Goal: Task Accomplishment & Management: Manage account settings

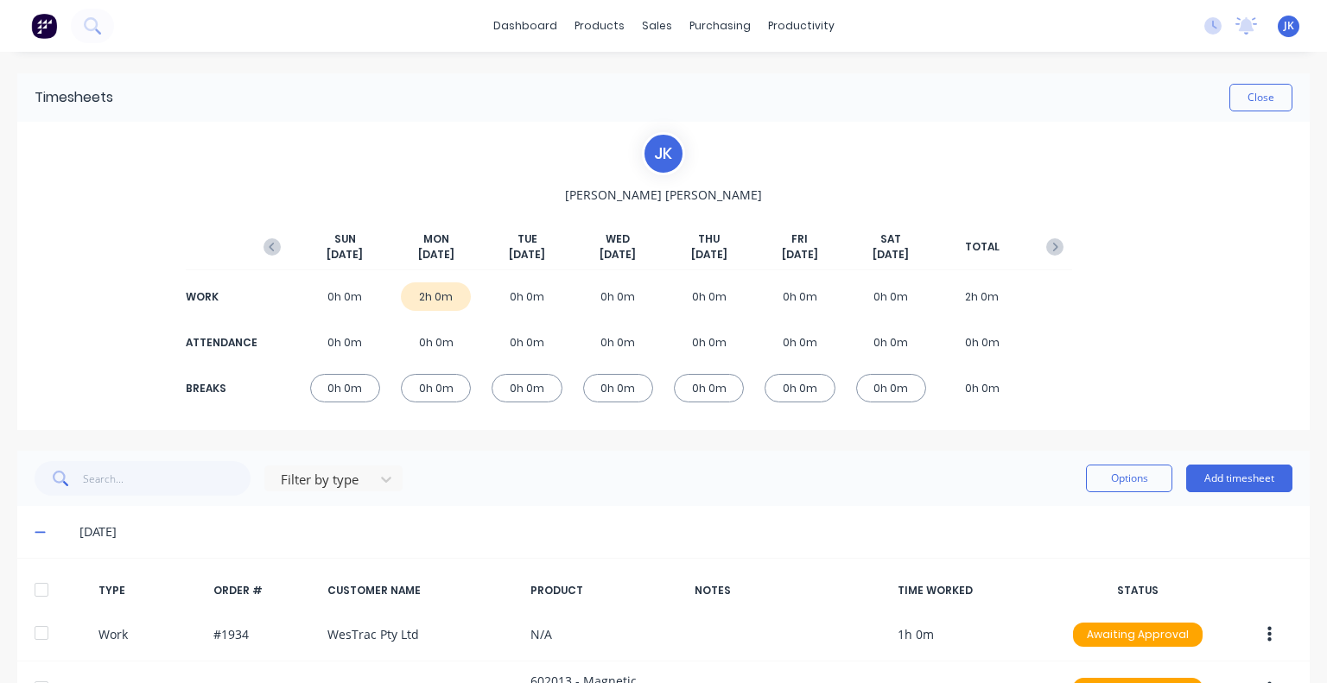
click at [991, 105] on div "Close" at bounding box center [702, 98] width 1179 height 28
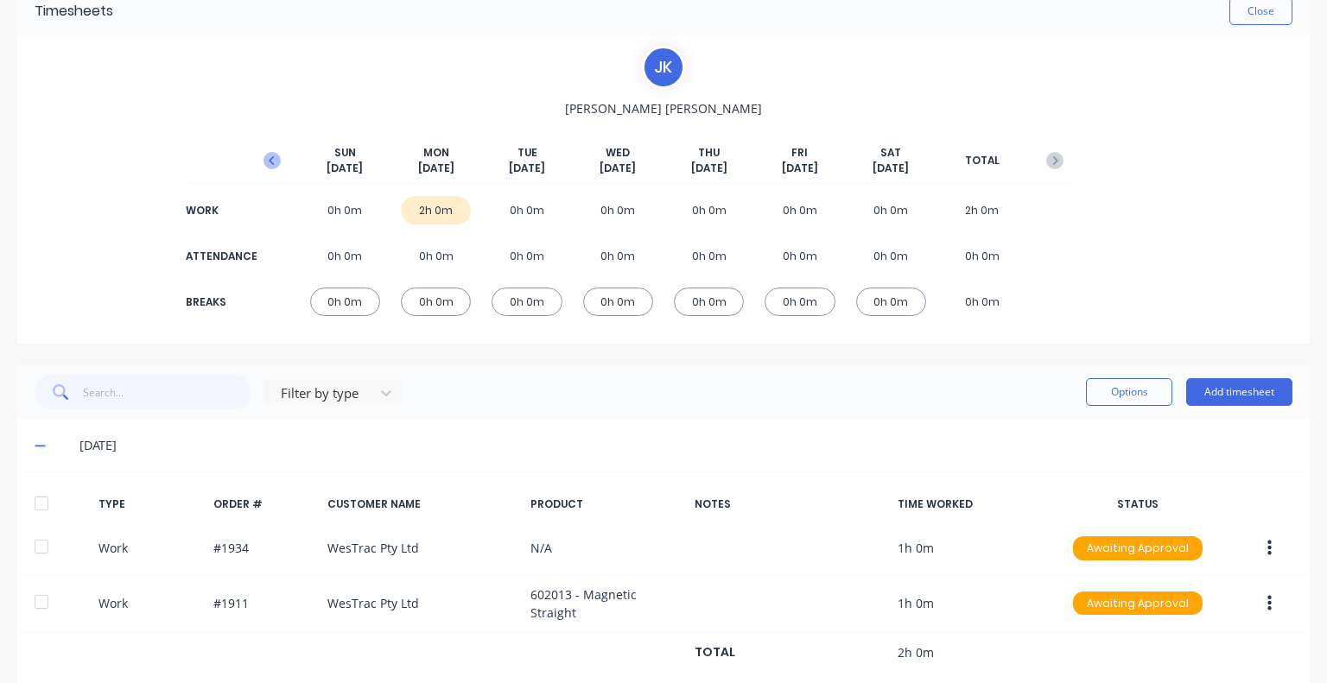
click at [270, 155] on icon "button" at bounding box center [272, 160] width 17 height 17
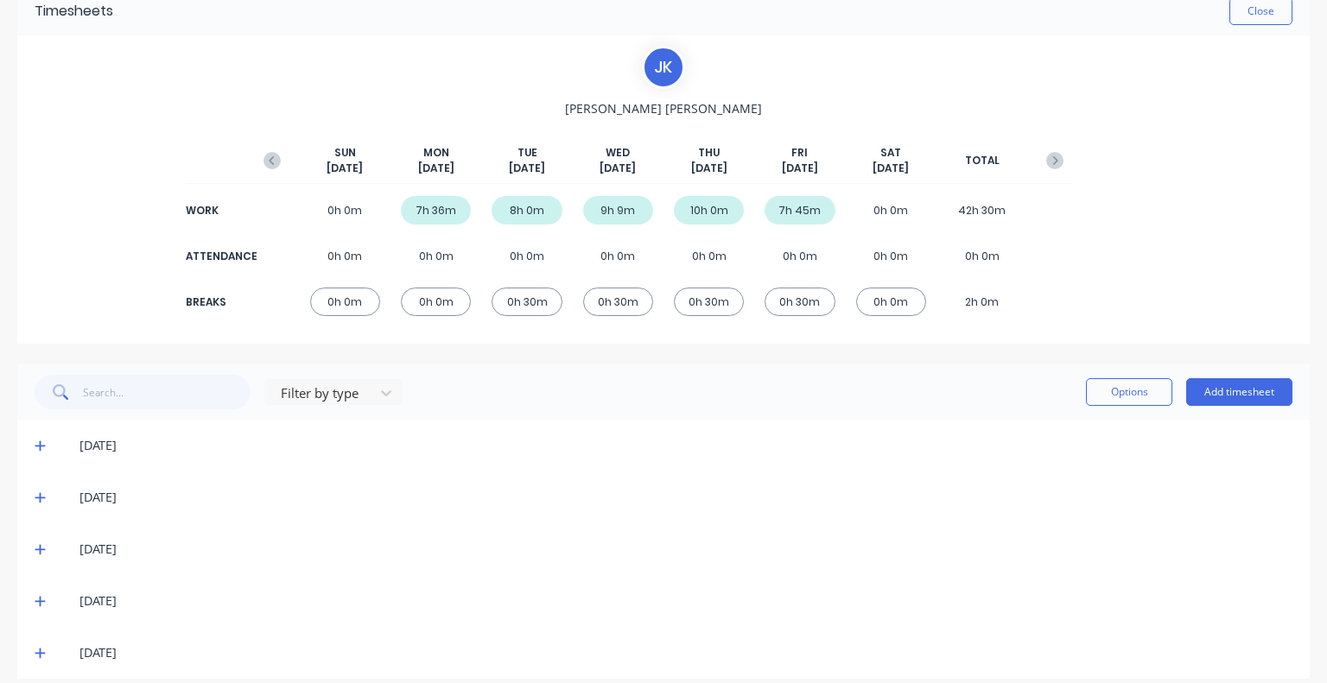
click at [41, 651] on icon at bounding box center [40, 653] width 11 height 12
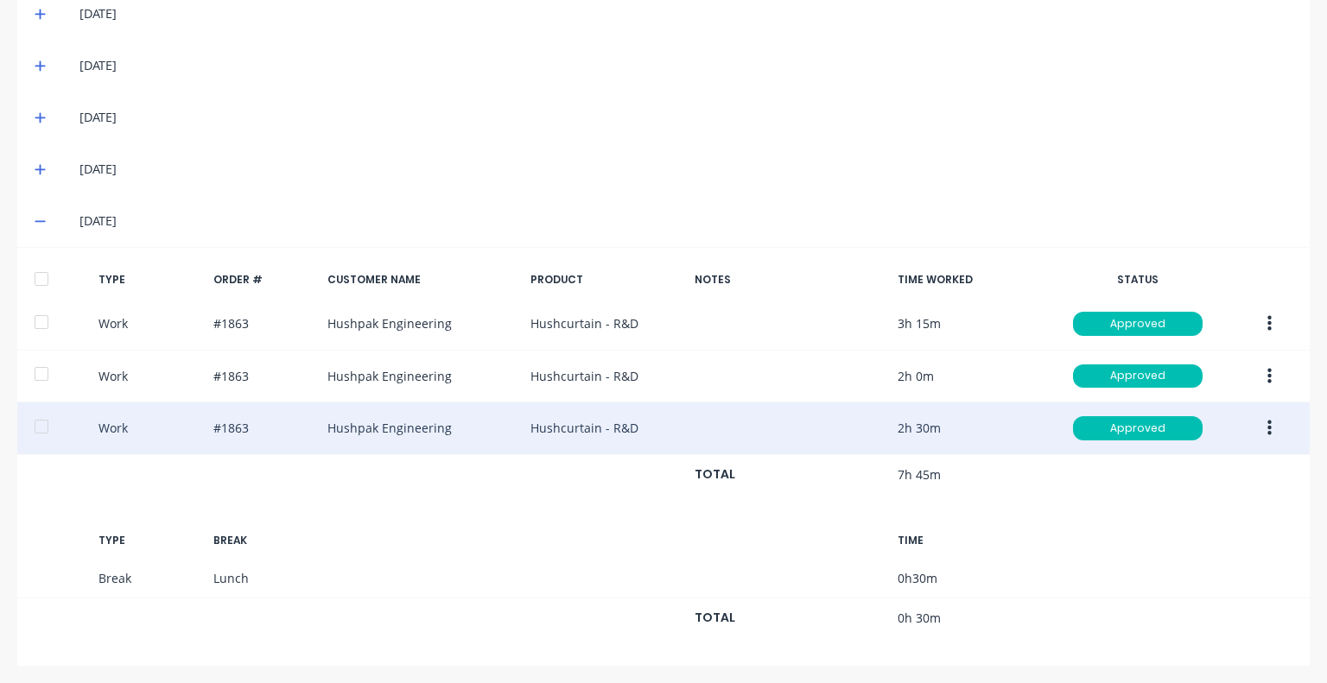
scroll to position [519, 0]
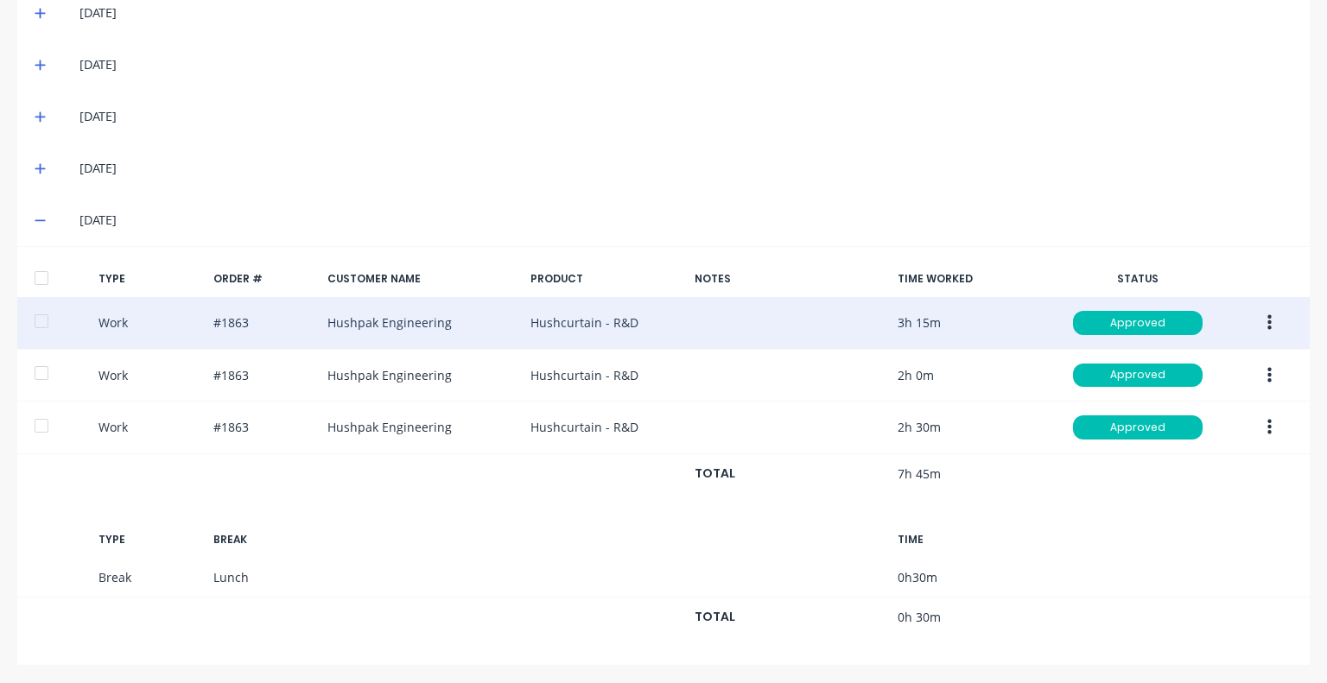
click at [1253, 320] on button "button" at bounding box center [1269, 323] width 41 height 31
click at [1154, 321] on div "Duplicate" at bounding box center [1207, 326] width 133 height 25
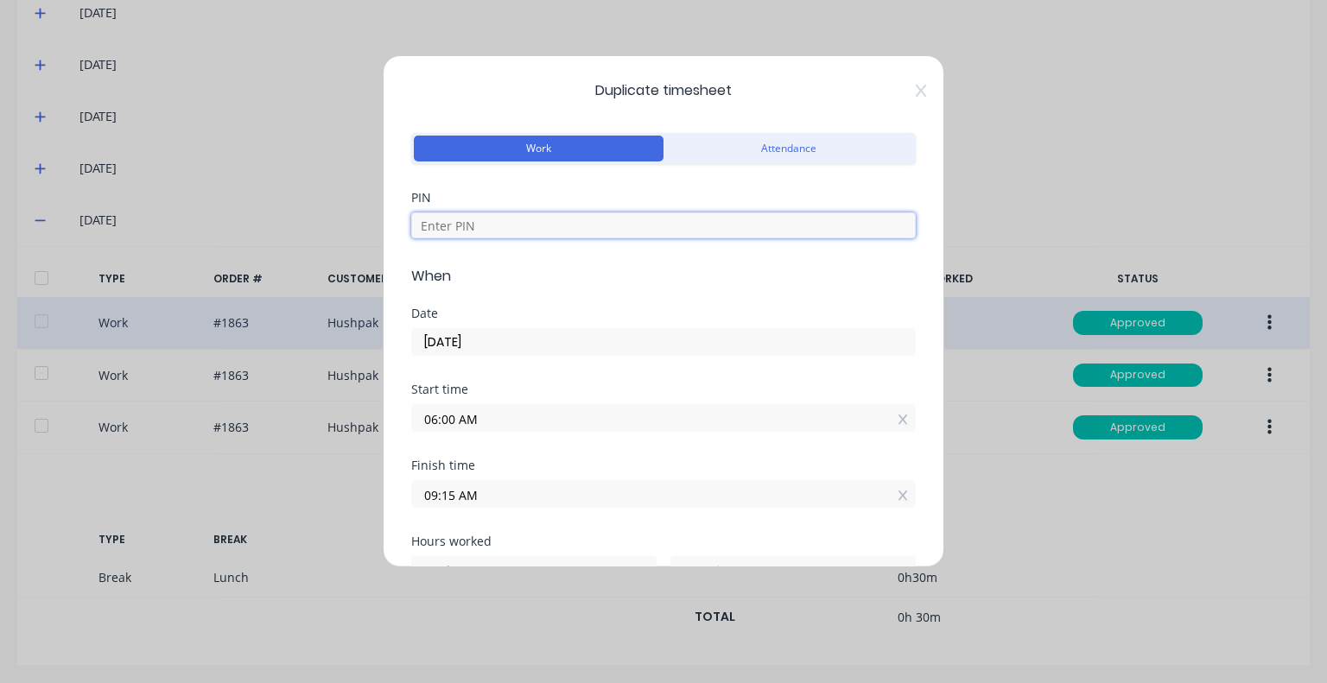
click at [524, 220] on input at bounding box center [663, 226] width 505 height 26
type input "5683"
click at [522, 339] on input "[DATE]" at bounding box center [663, 342] width 503 height 26
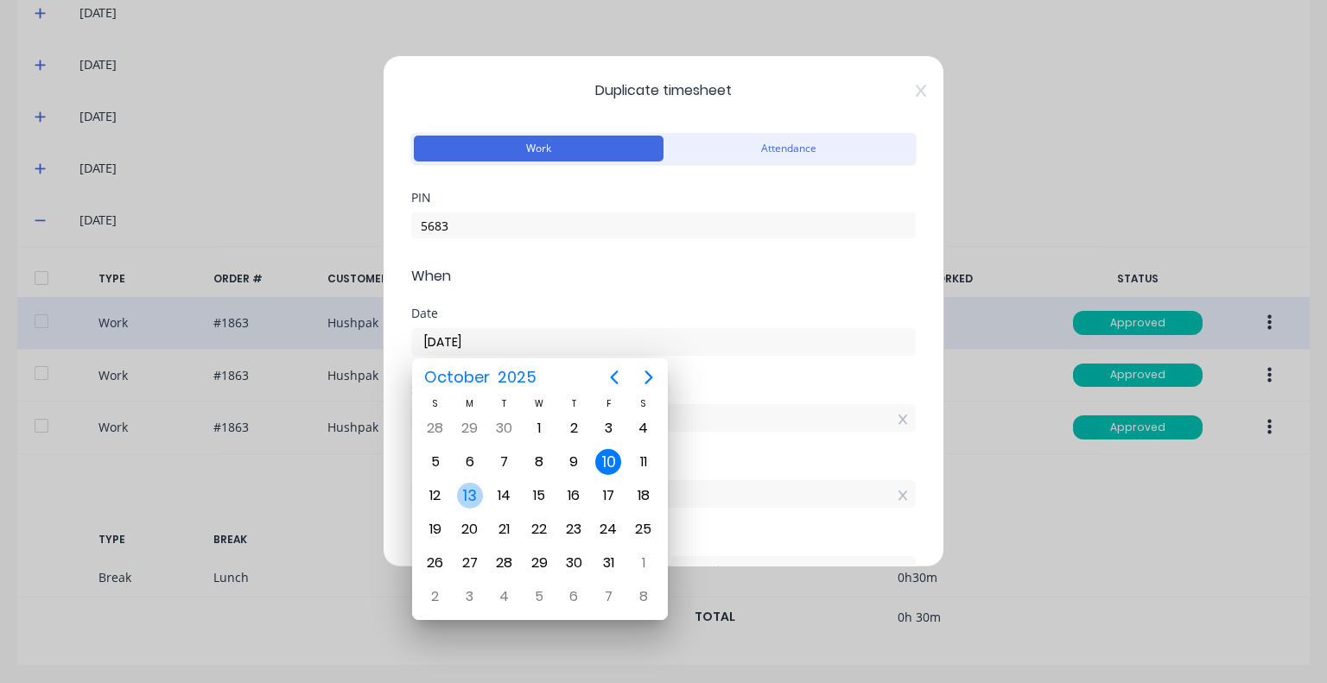
click at [475, 494] on div "13" at bounding box center [470, 496] width 26 height 26
type input "[DATE]"
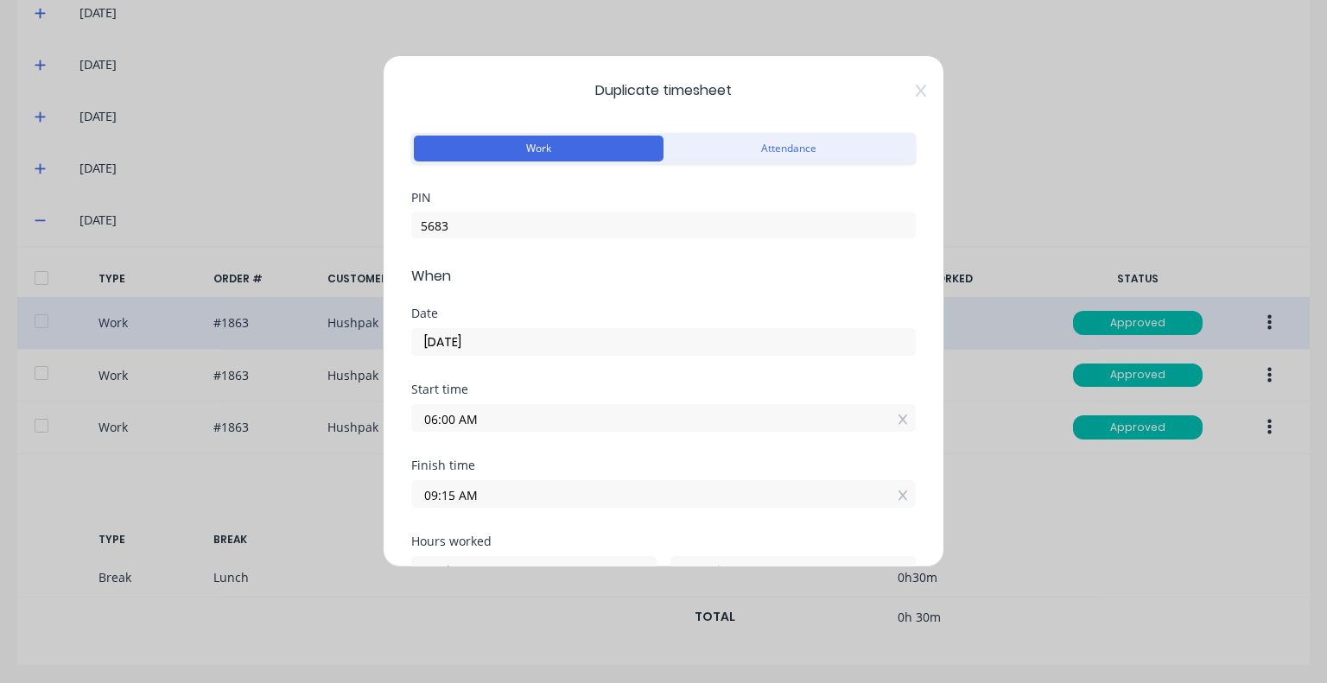
click at [553, 422] on input "06:00 AM" at bounding box center [663, 418] width 503 height 26
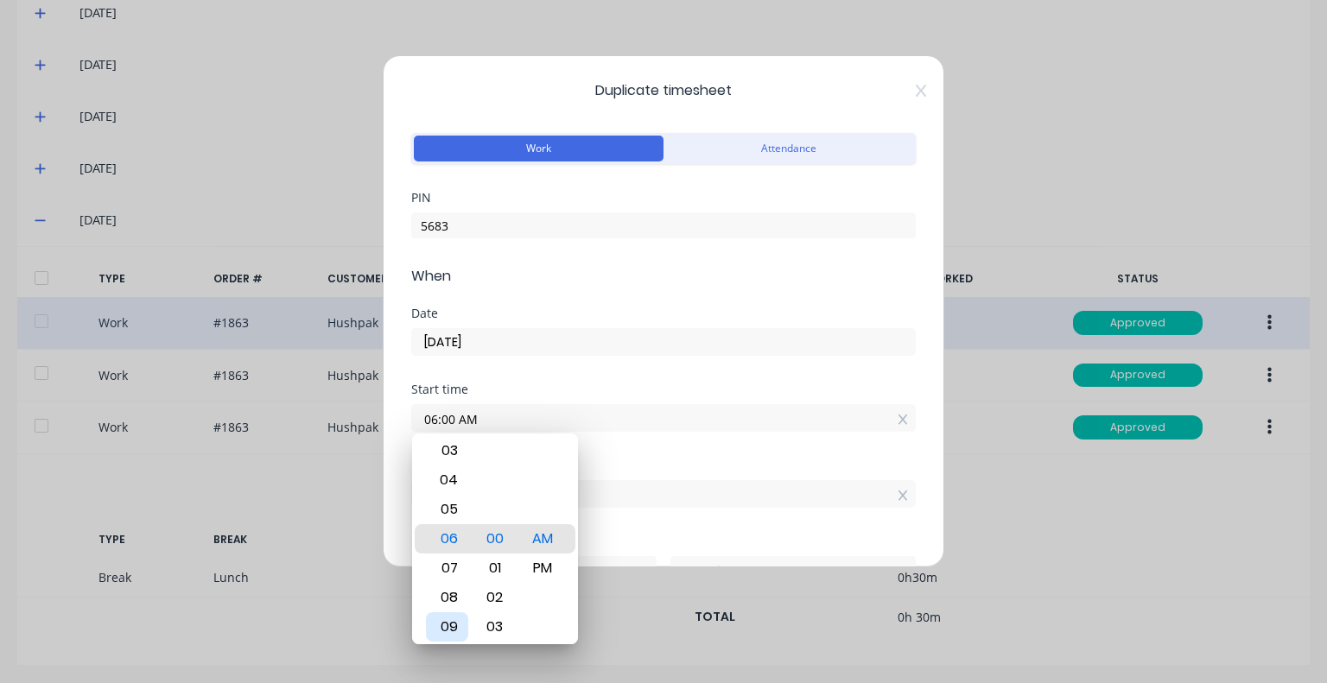
click at [449, 617] on div "09" at bounding box center [447, 627] width 42 height 29
type input "09:00 AM"
type input "0"
drag, startPoint x: 588, startPoint y: 370, endPoint x: 566, endPoint y: 429, distance: 63.4
click at [588, 372] on div "Date [DATE]" at bounding box center [663, 346] width 505 height 76
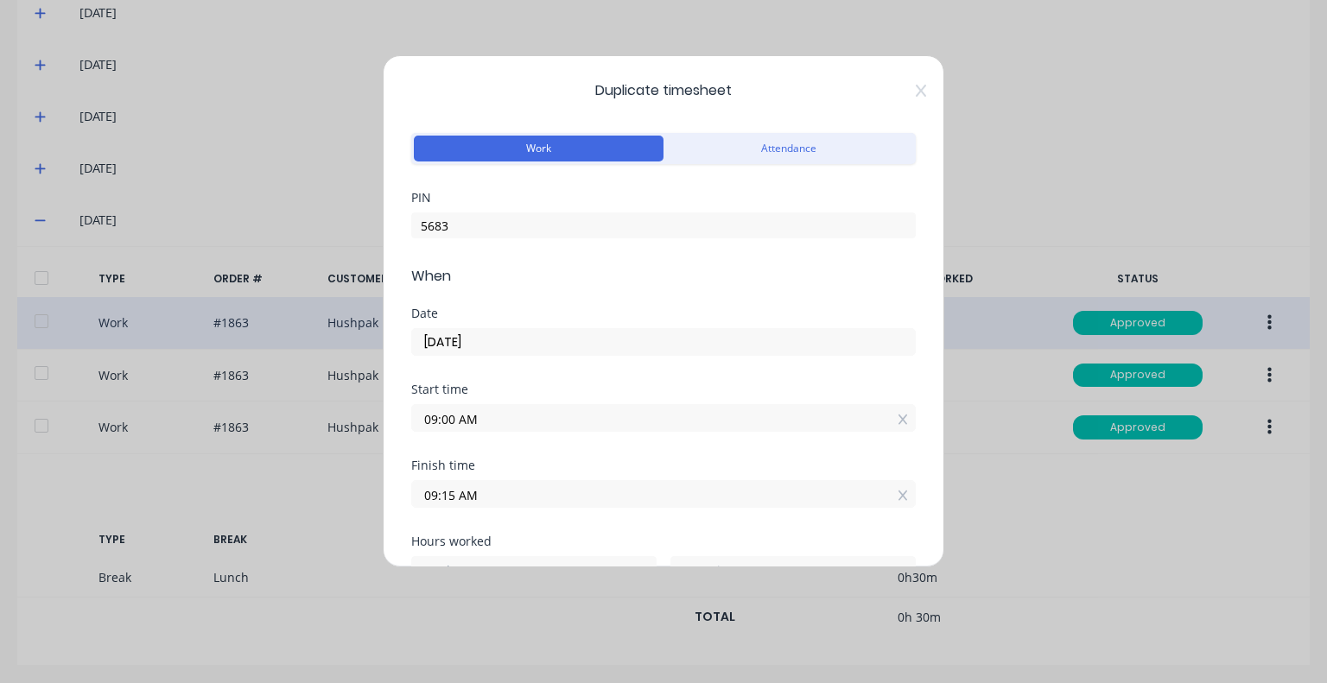
drag, startPoint x: 499, startPoint y: 495, endPoint x: 396, endPoint y: 494, distance: 102.8
click at [396, 494] on div "Duplicate timesheet Work Attendance PIN 5683 When Date [DATE] Start time 09:00 …" at bounding box center [664, 311] width 562 height 512
type input "03:00 AM"
type input "18"
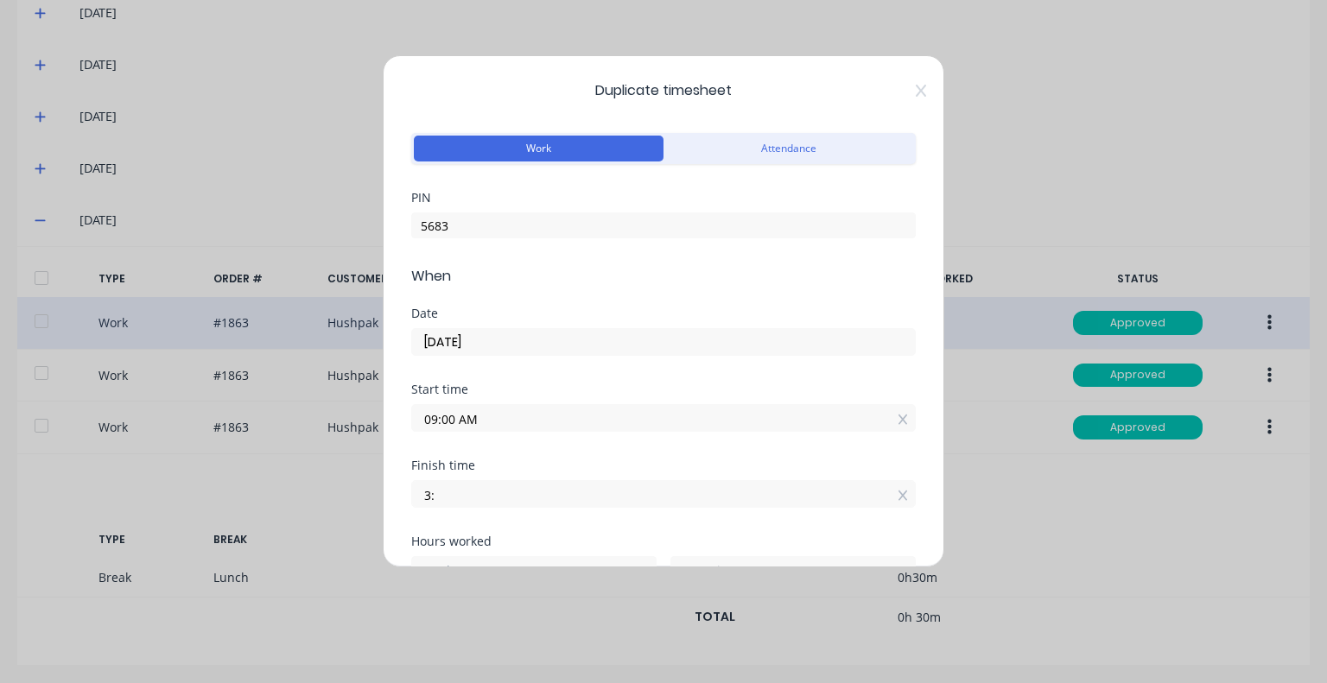
type input "0"
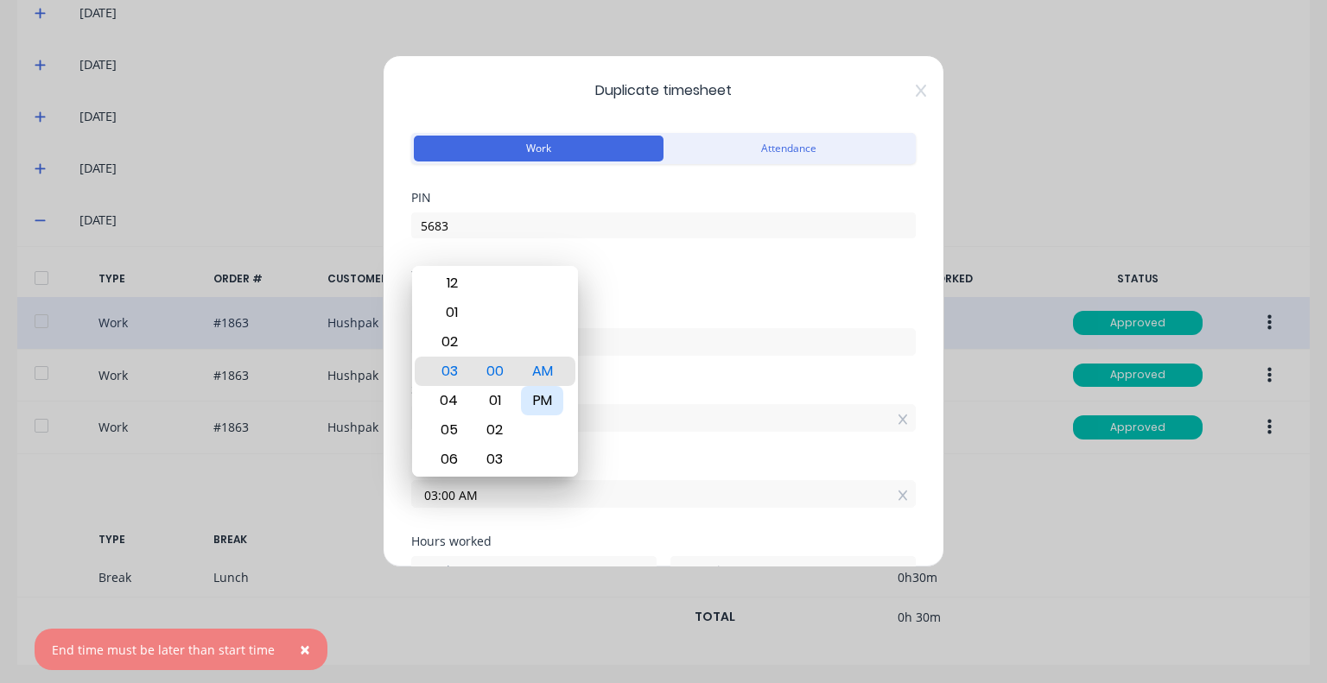
click at [553, 399] on div "PM" at bounding box center [542, 400] width 42 height 29
type input "03:00 PM"
type input "6"
click at [449, 493] on input "03:00 PM" at bounding box center [663, 494] width 503 height 26
type input "03:30 PM"
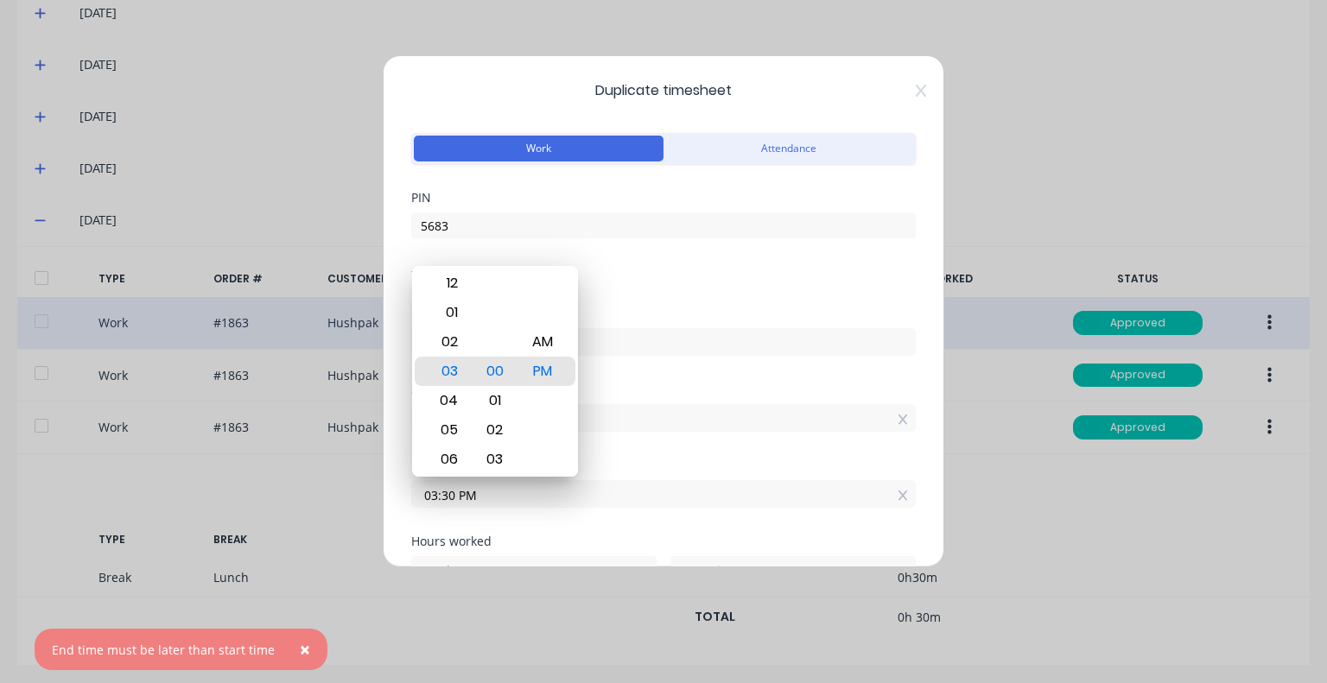
type input "30"
click at [660, 453] on div "Start time 09:00 AM" at bounding box center [663, 422] width 505 height 76
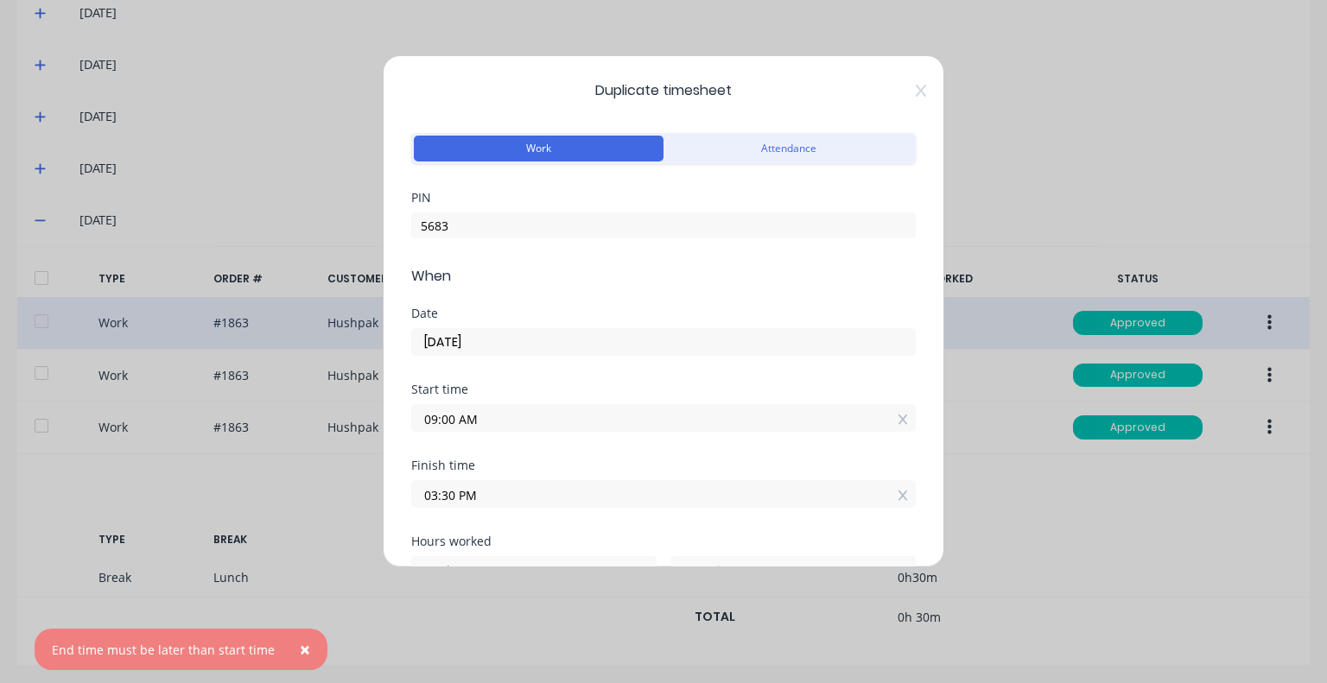
scroll to position [173, 0]
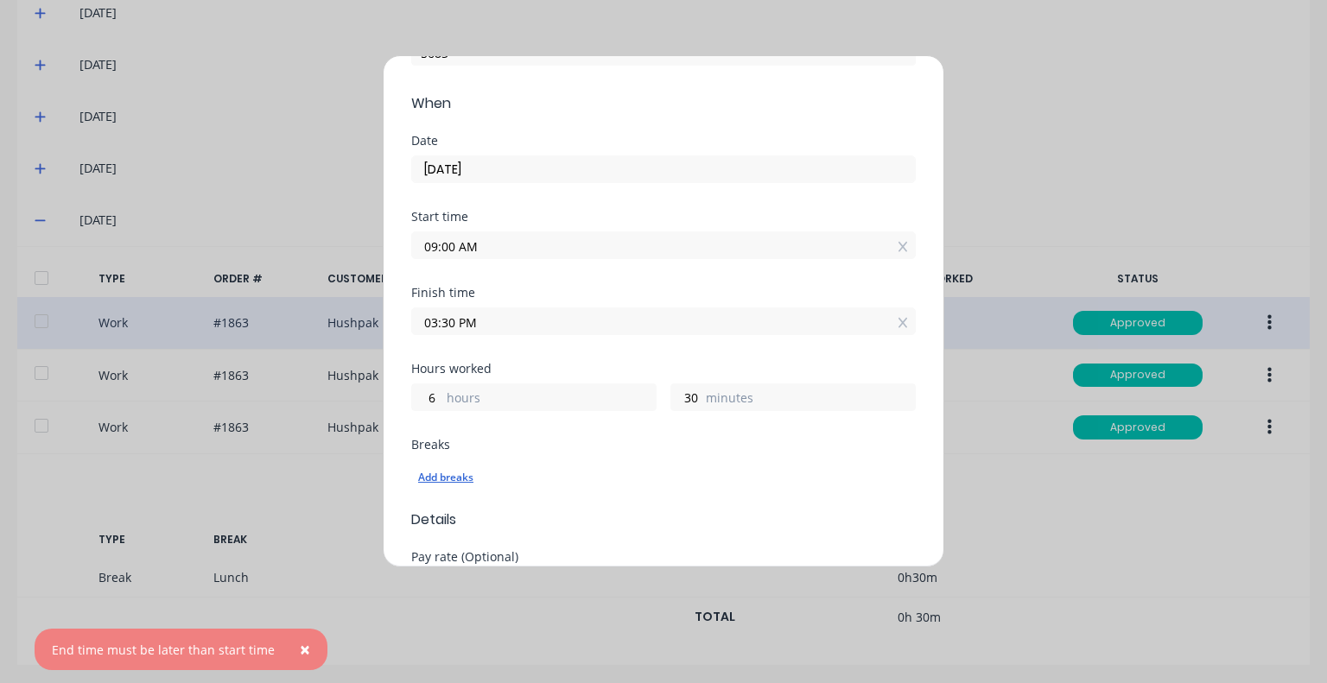
click at [449, 478] on div "Add breaks" at bounding box center [663, 478] width 491 height 22
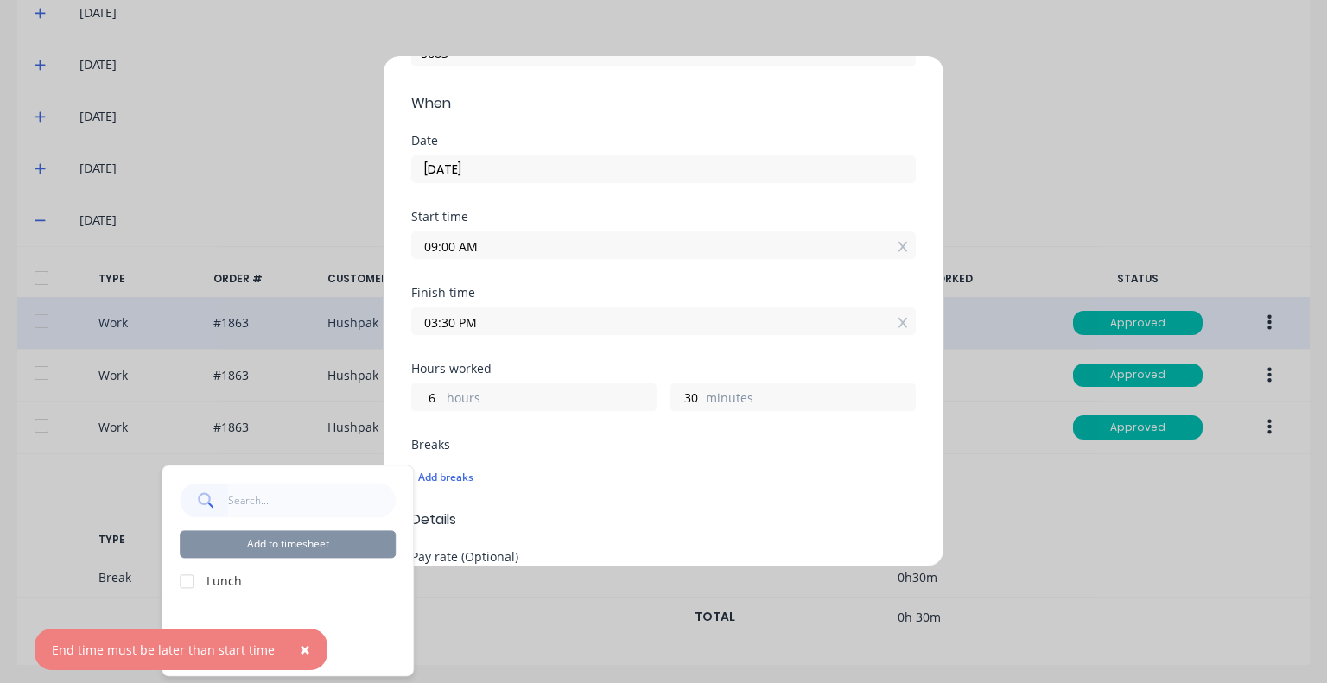
click at [184, 580] on div at bounding box center [186, 581] width 35 height 35
click at [257, 549] on button "Add to timesheet" at bounding box center [288, 544] width 216 height 28
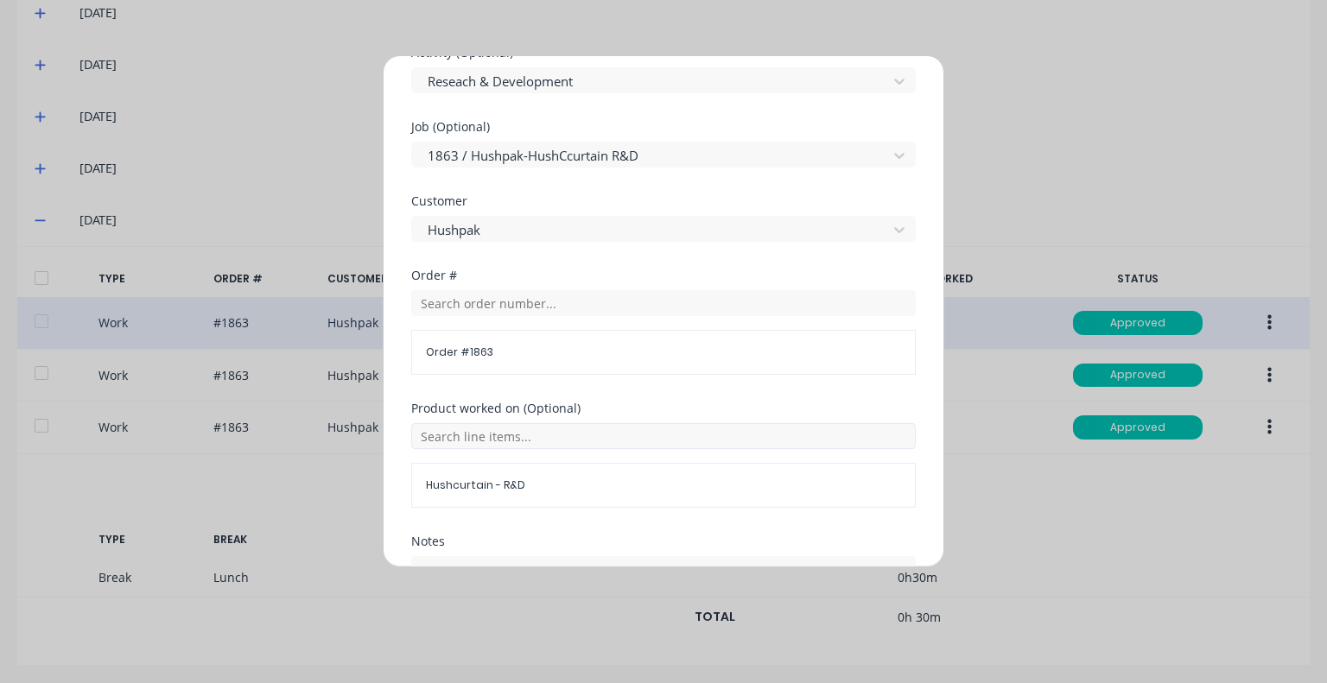
scroll to position [935, 0]
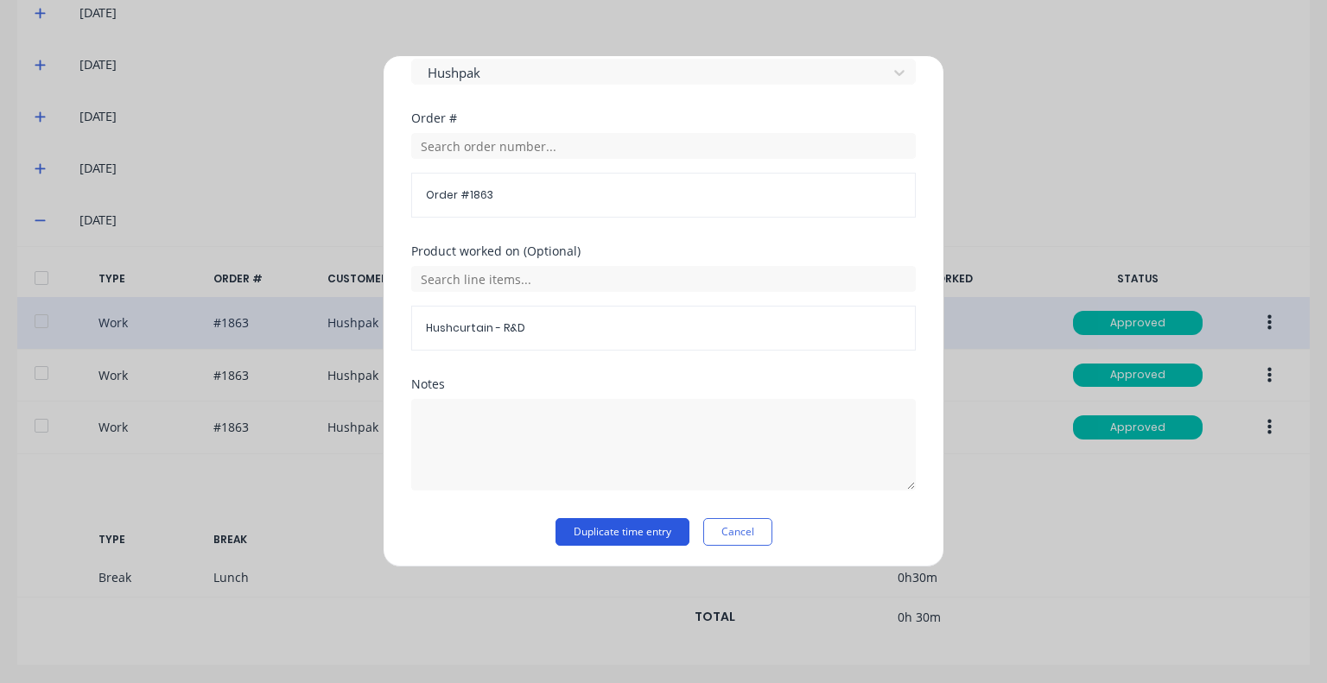
click at [635, 528] on button "Duplicate time entry" at bounding box center [623, 532] width 134 height 28
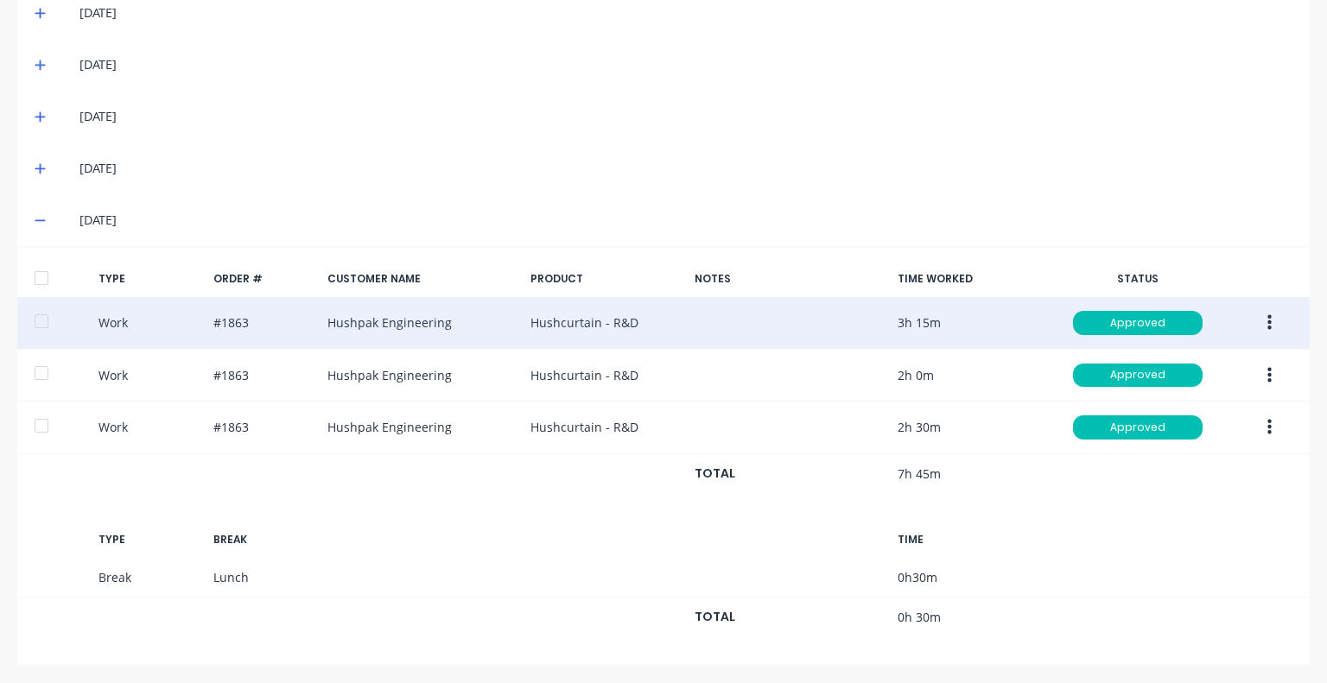
click at [38, 214] on icon at bounding box center [40, 220] width 11 height 12
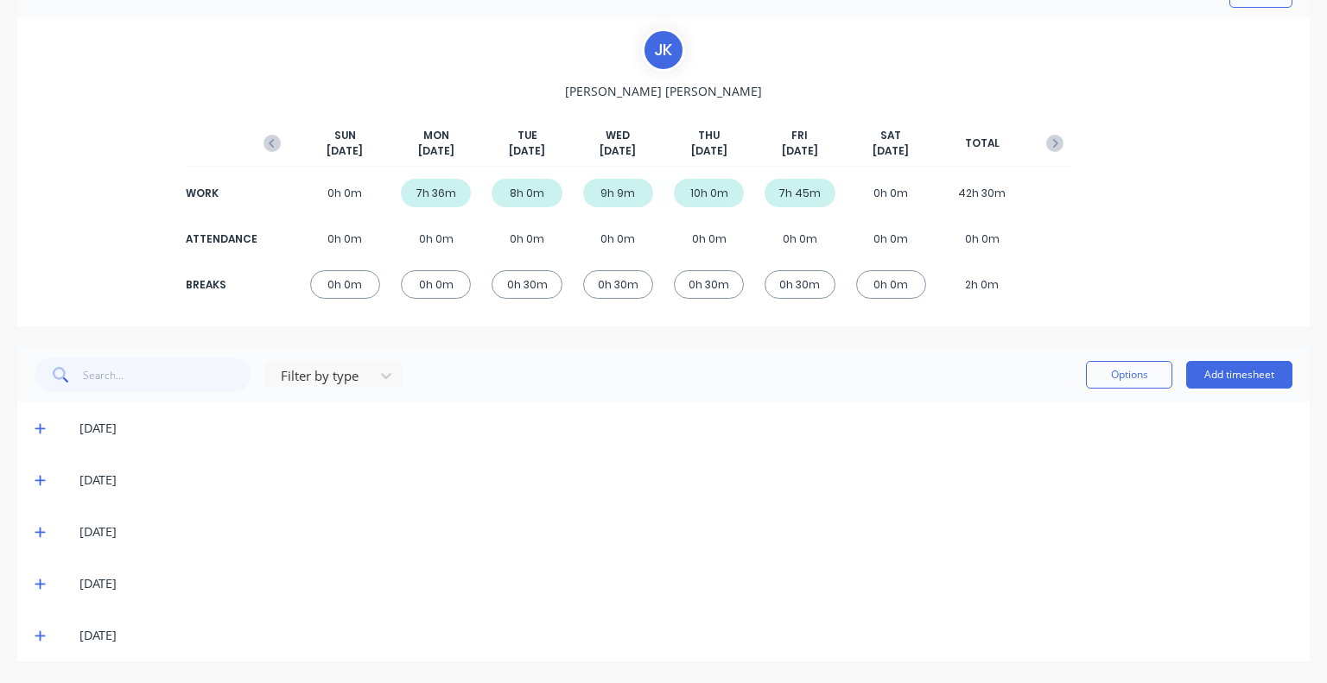
scroll to position [103, 0]
drag, startPoint x: 1045, startPoint y: 145, endPoint x: 1001, endPoint y: 169, distance: 49.5
click at [1053, 146] on icon "button" at bounding box center [1055, 144] width 5 height 9
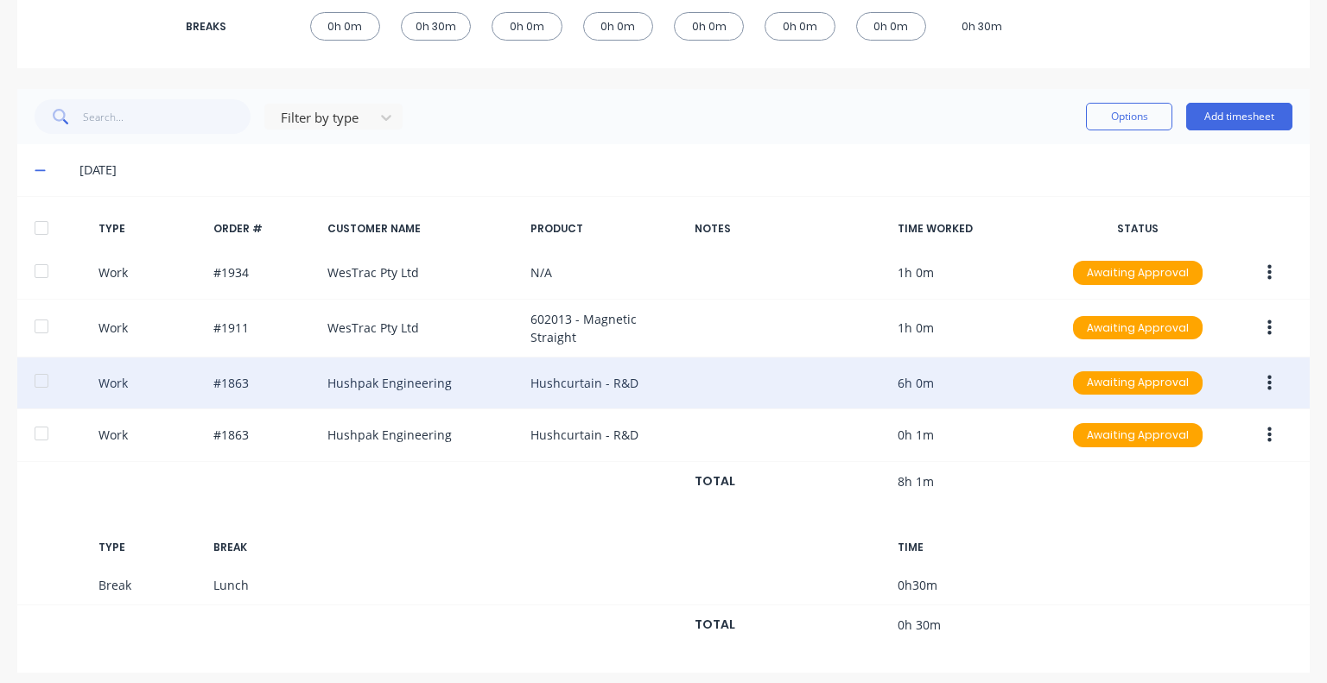
scroll to position [370, 0]
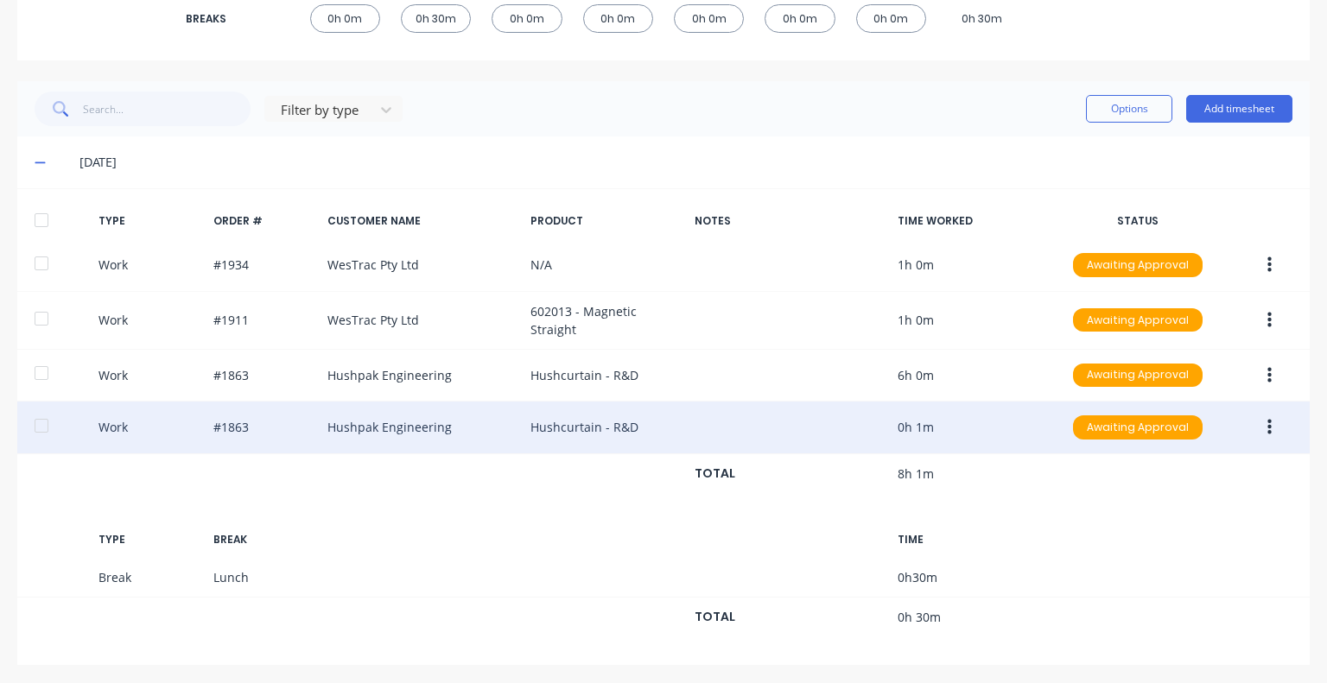
click at [1267, 421] on icon "button" at bounding box center [1269, 428] width 4 height 16
click at [480, 426] on div "Work #1863 Hushpak Engineering Hushcurtain - R&D 0h 1m Awaiting Approval Edit D…" at bounding box center [663, 428] width 1293 height 53
click at [1253, 421] on button "button" at bounding box center [1269, 427] width 41 height 31
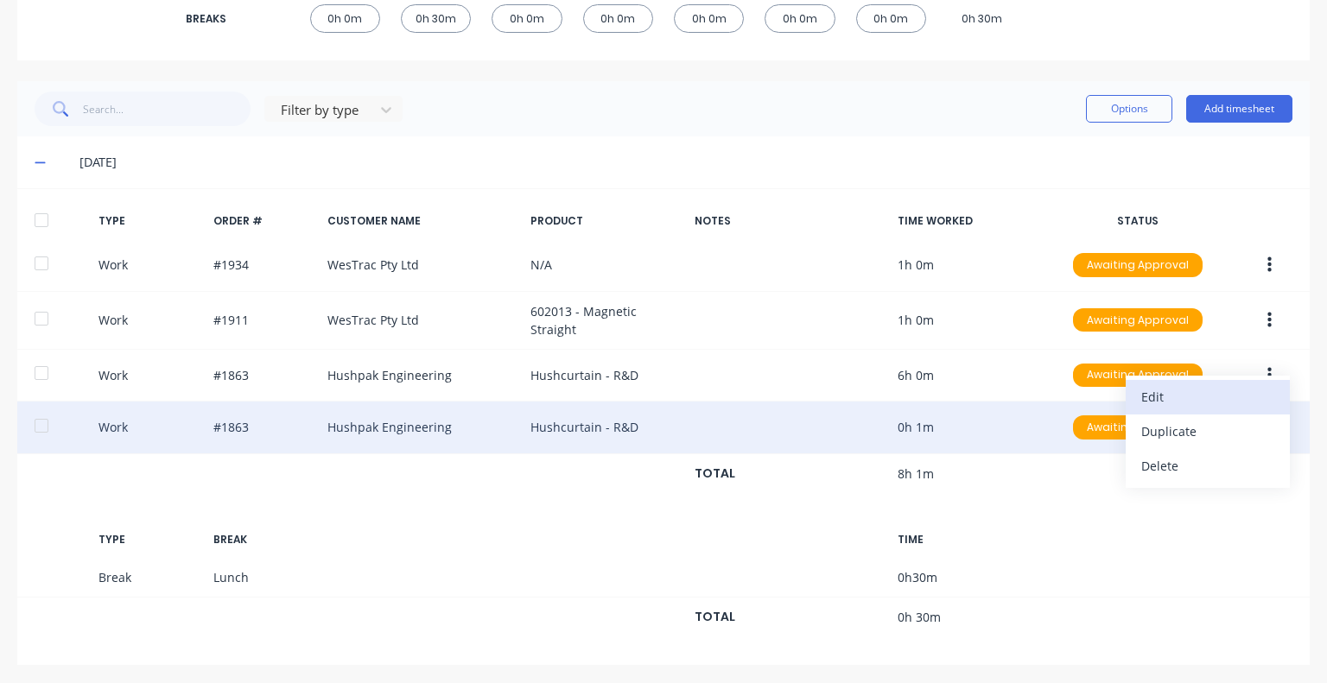
click at [1154, 403] on div "Edit" at bounding box center [1207, 396] width 133 height 25
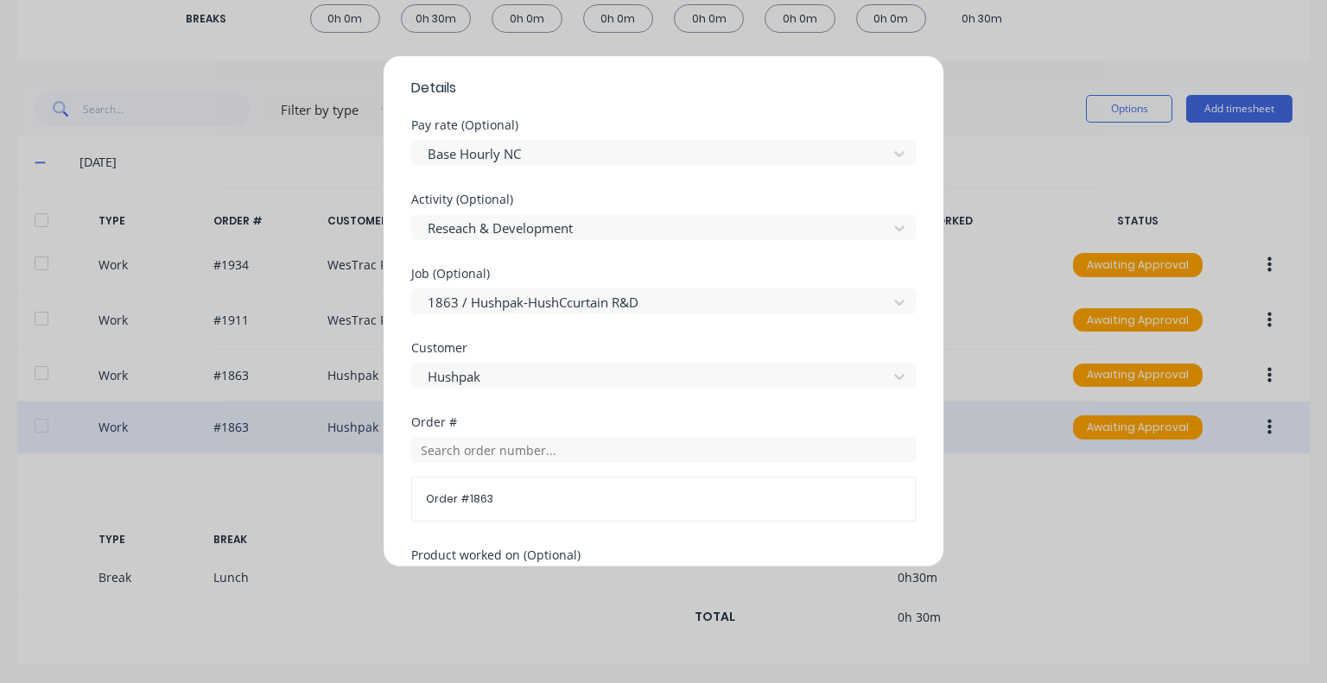
scroll to position [909, 0]
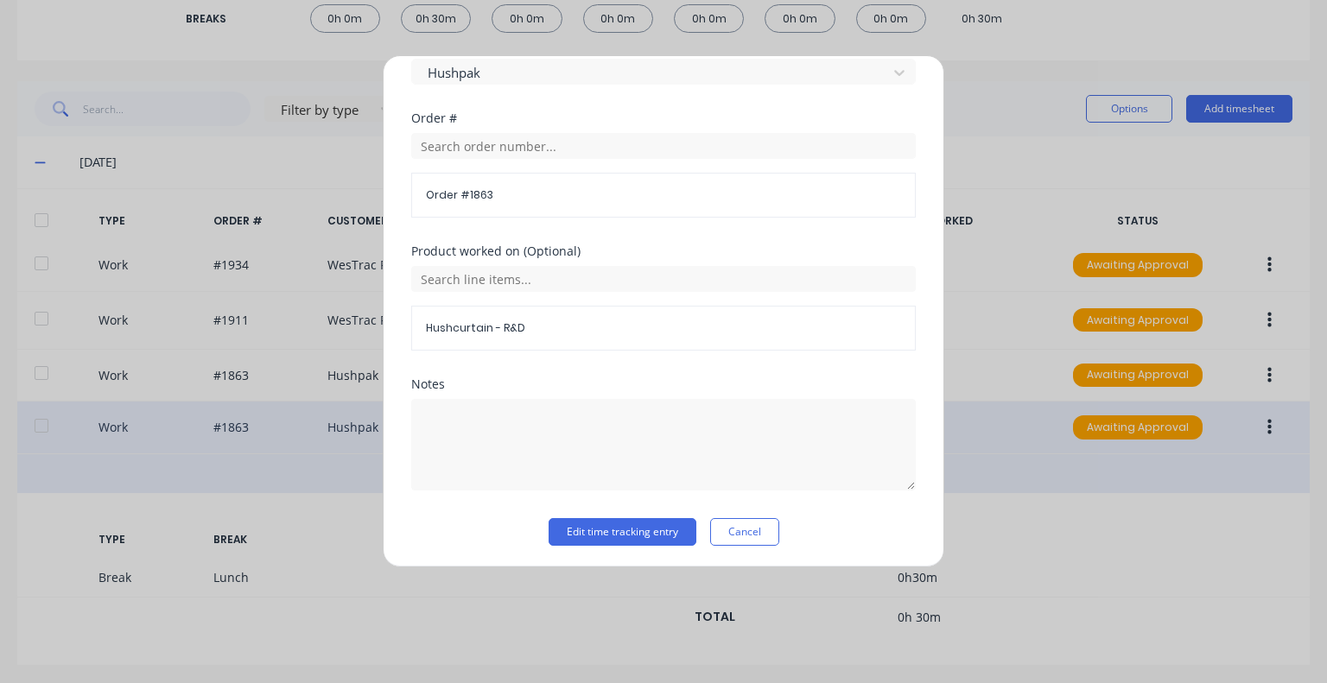
drag, startPoint x: 729, startPoint y: 522, endPoint x: 886, endPoint y: 486, distance: 161.2
click at [729, 523] on button "Cancel" at bounding box center [744, 532] width 69 height 28
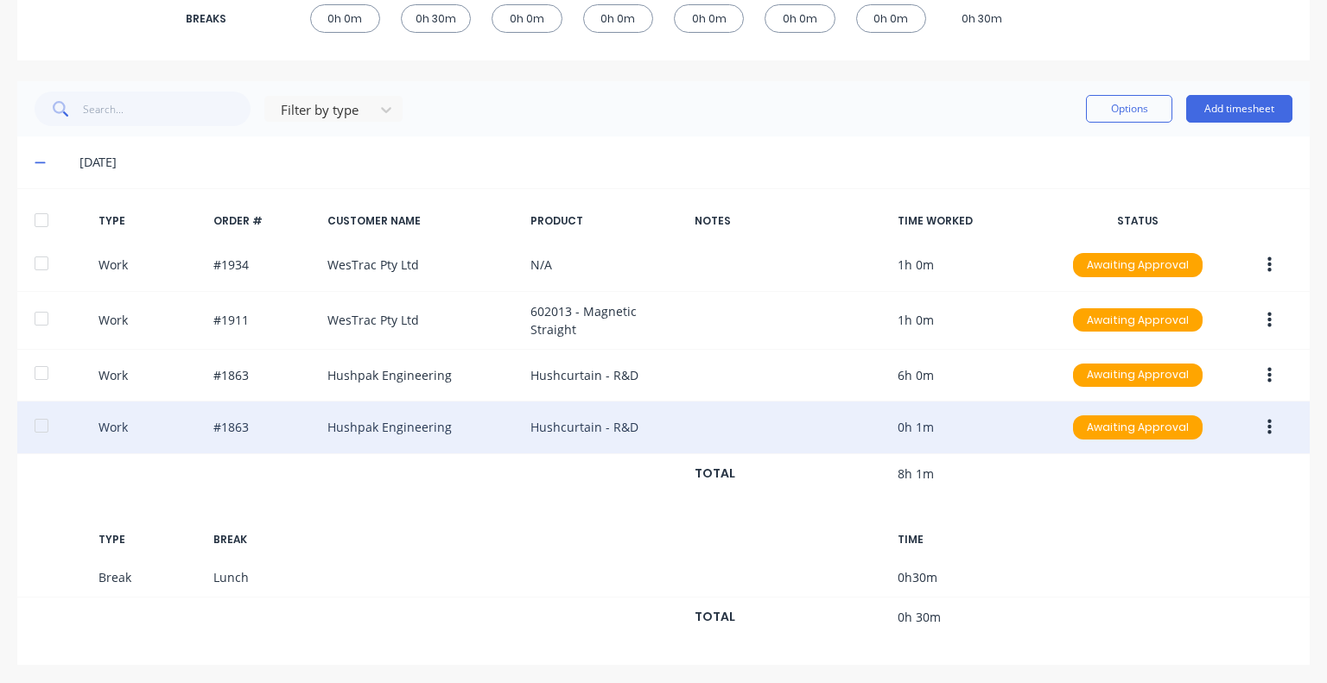
click at [1267, 425] on icon "button" at bounding box center [1269, 428] width 4 height 16
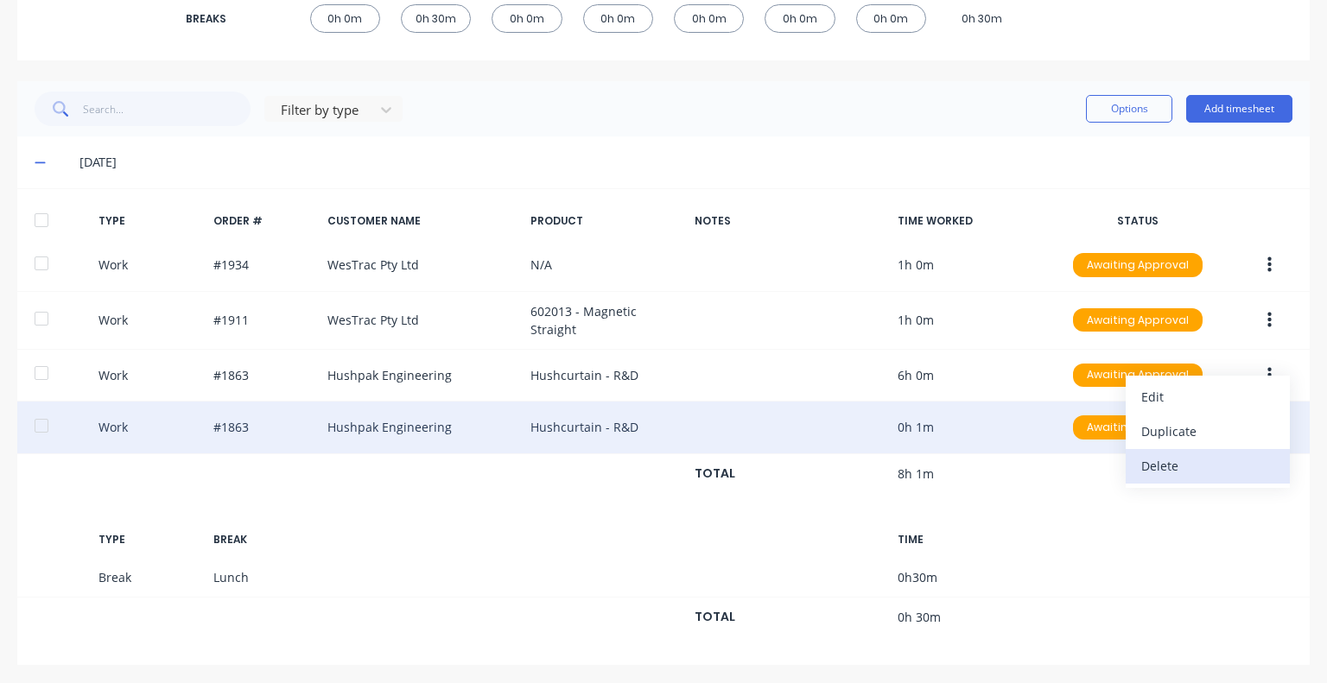
click at [1147, 459] on div "Delete" at bounding box center [1207, 466] width 133 height 25
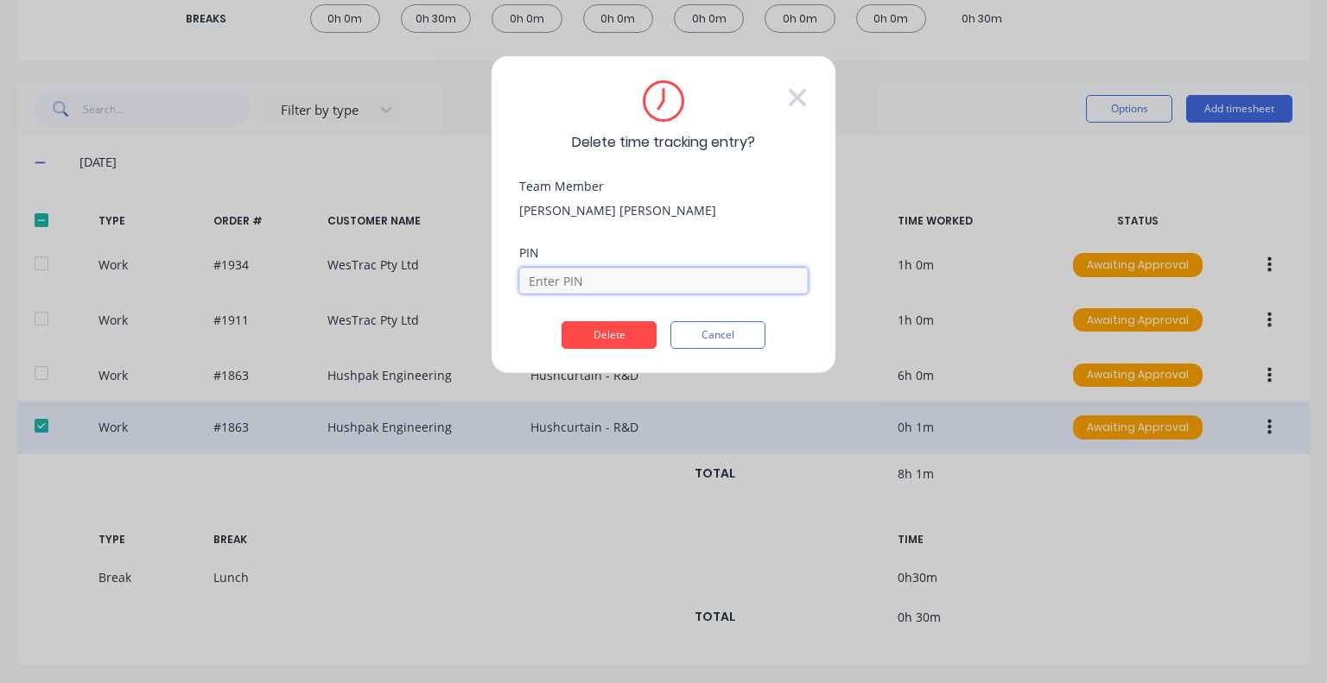
drag, startPoint x: 598, startPoint y: 270, endPoint x: 604, endPoint y: 293, distance: 24.1
click at [598, 270] on input at bounding box center [663, 281] width 289 height 26
type input "5683"
click at [612, 334] on button "Delete" at bounding box center [609, 335] width 95 height 28
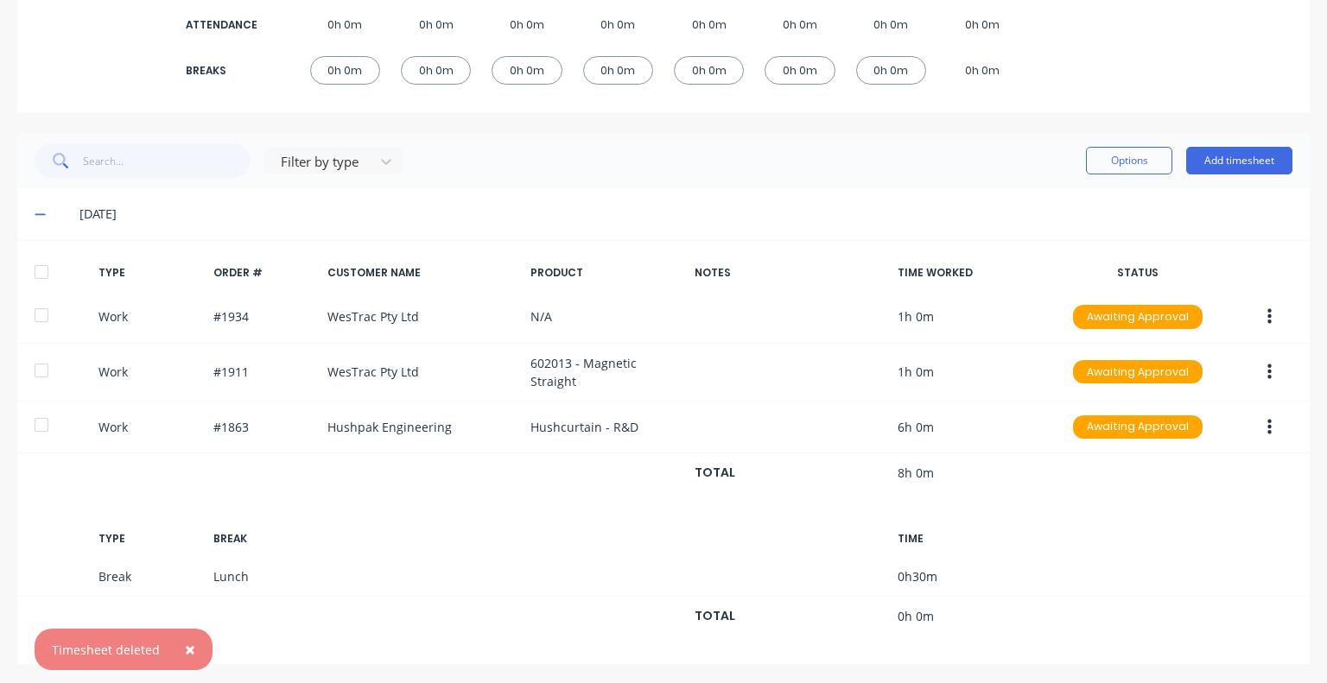
scroll to position [0, 0]
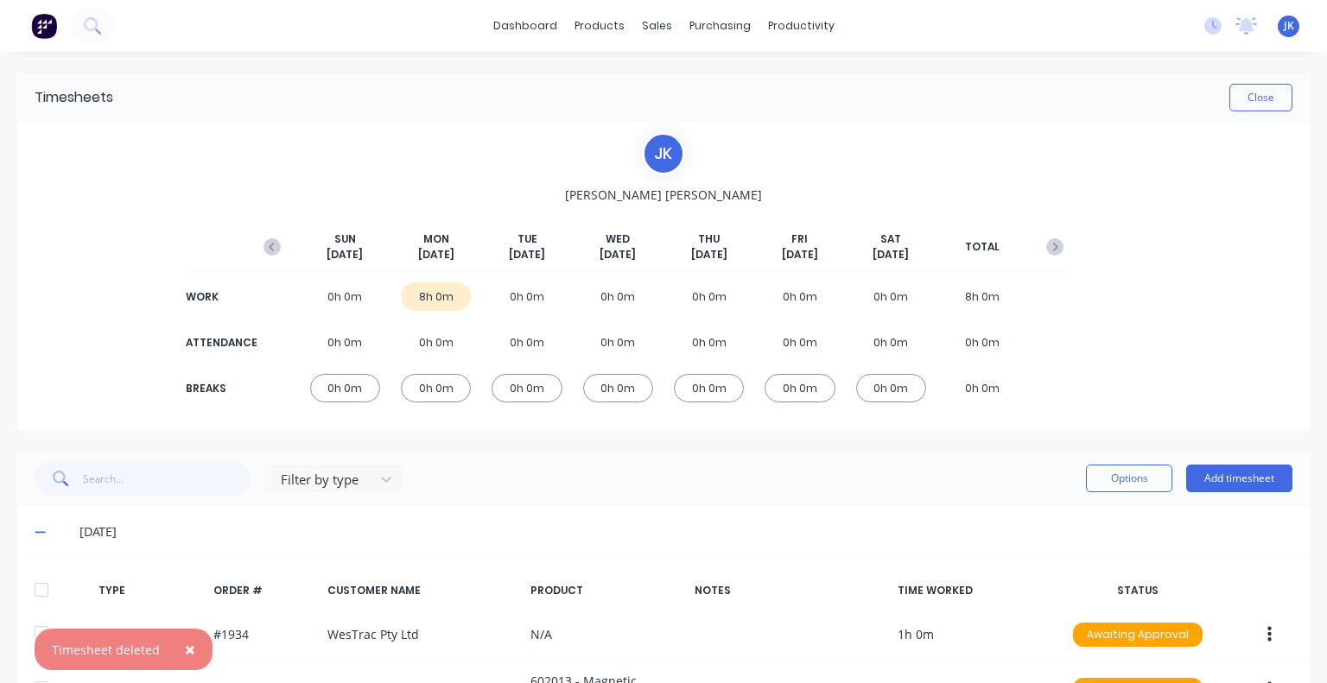
click at [823, 123] on div "J K [PERSON_NAME] [DATE] [DATE] [DATE] [DATE] [DATE] [DATE] [DATE] TOTAL WORK 0…" at bounding box center [663, 276] width 1293 height 308
